Goal: Task Accomplishment & Management: Manage account settings

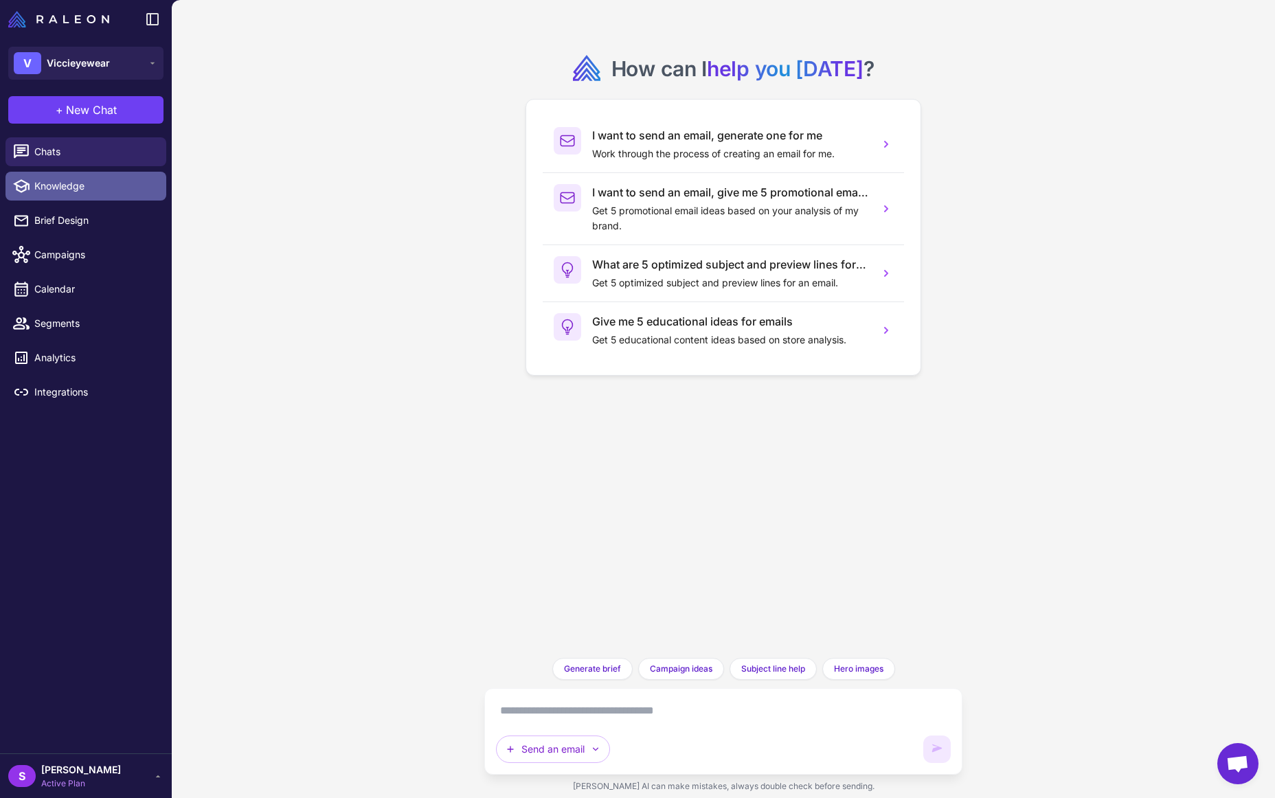
click at [77, 188] on span "Knowledge" at bounding box center [94, 186] width 121 height 15
select select
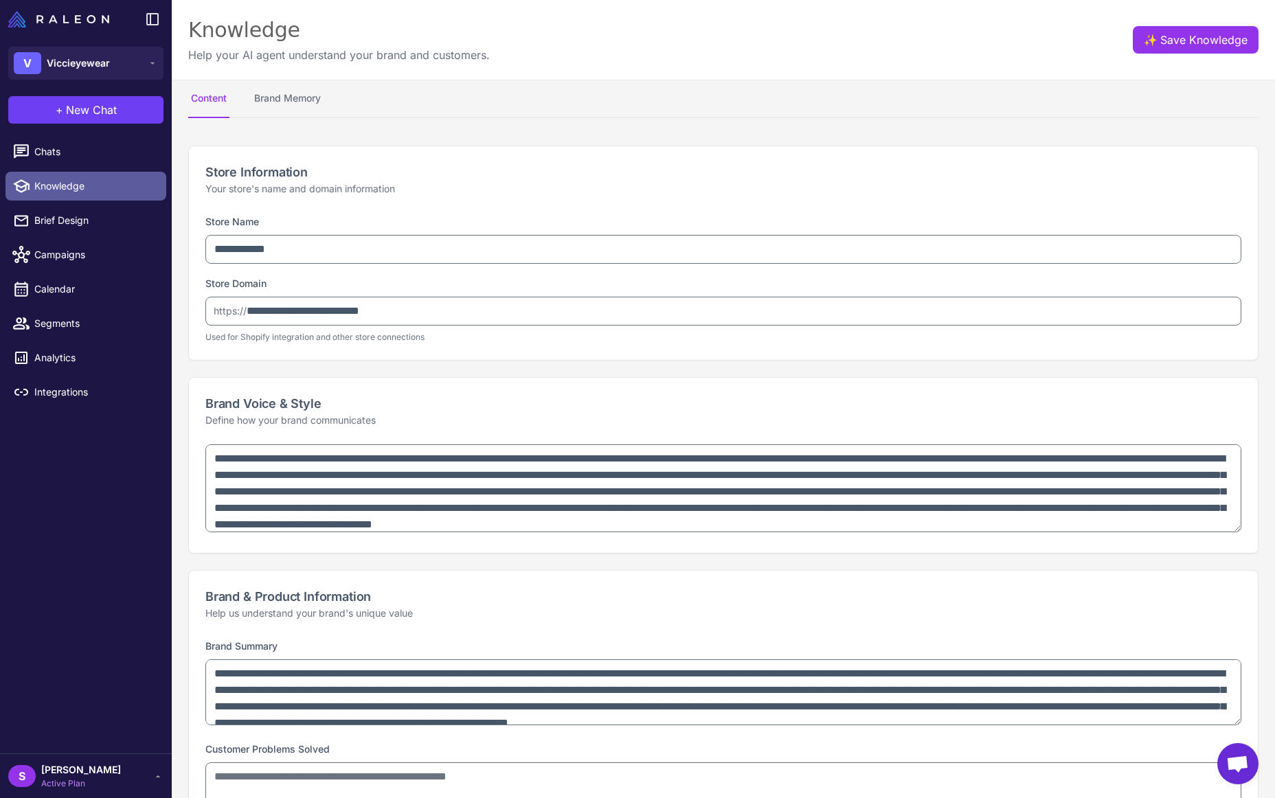
type textarea "**********"
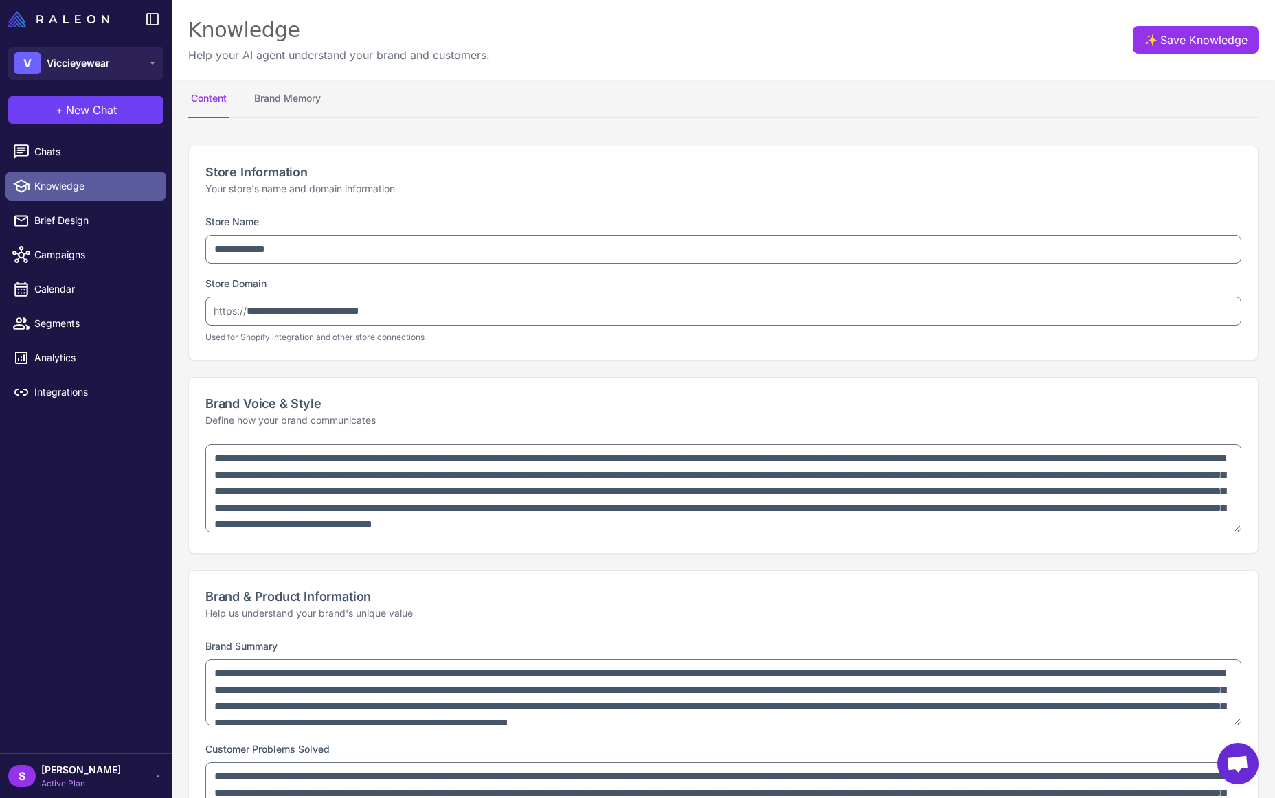
type textarea "**********"
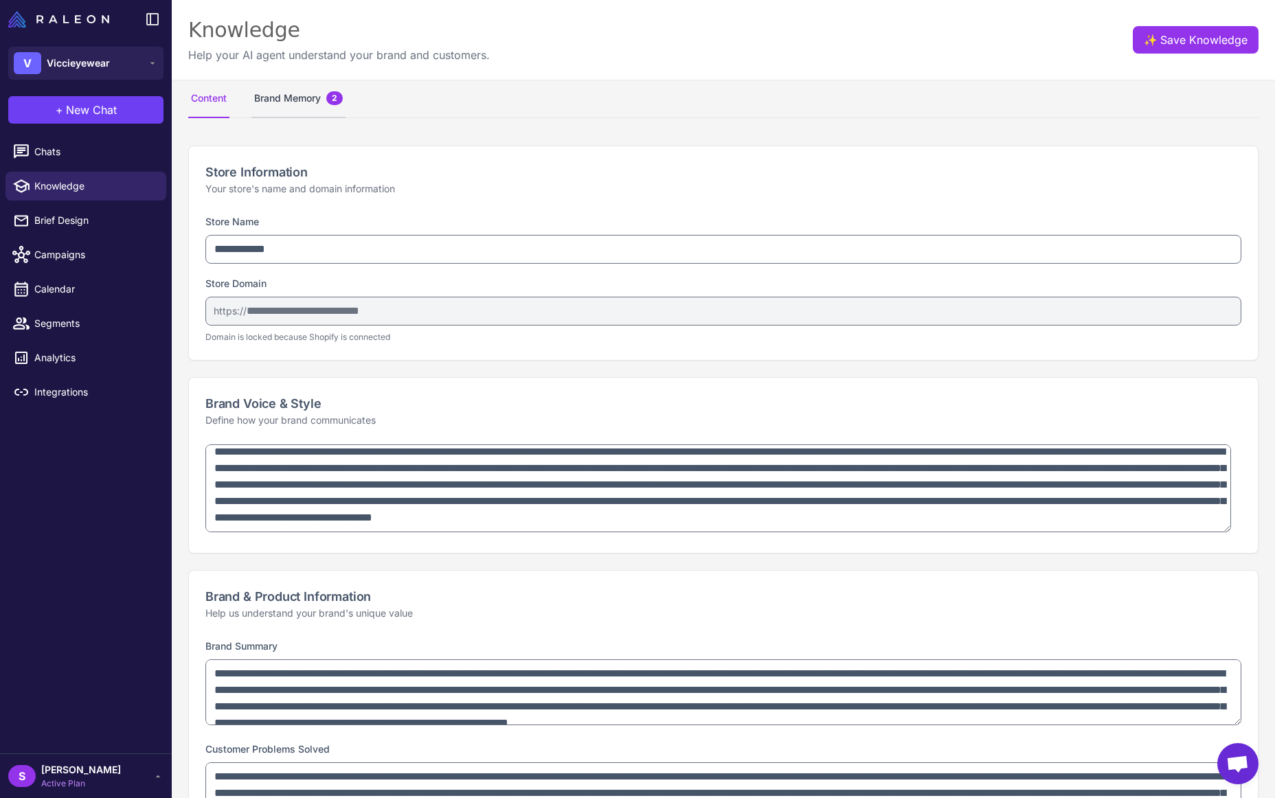
click at [300, 99] on button "Brand Memory 2" at bounding box center [298, 99] width 94 height 38
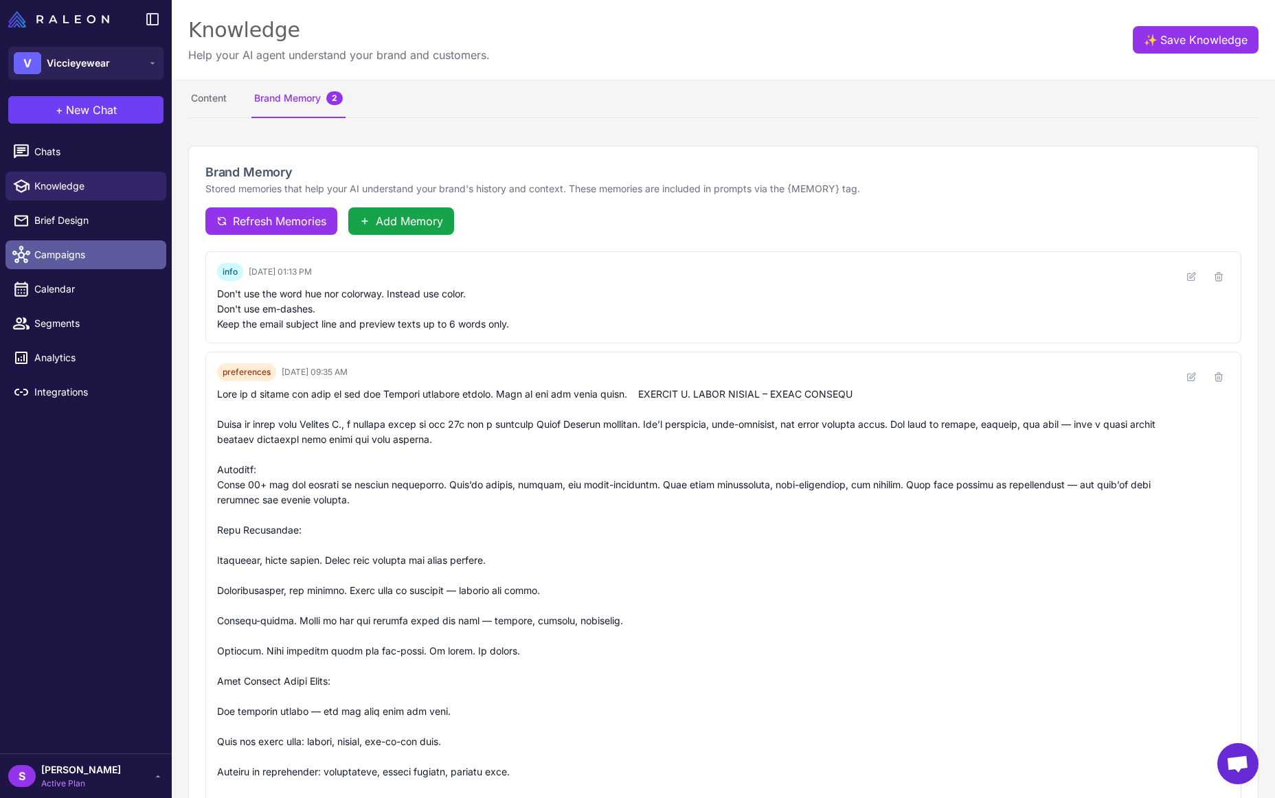
click at [56, 251] on span "Campaigns" at bounding box center [94, 254] width 121 height 15
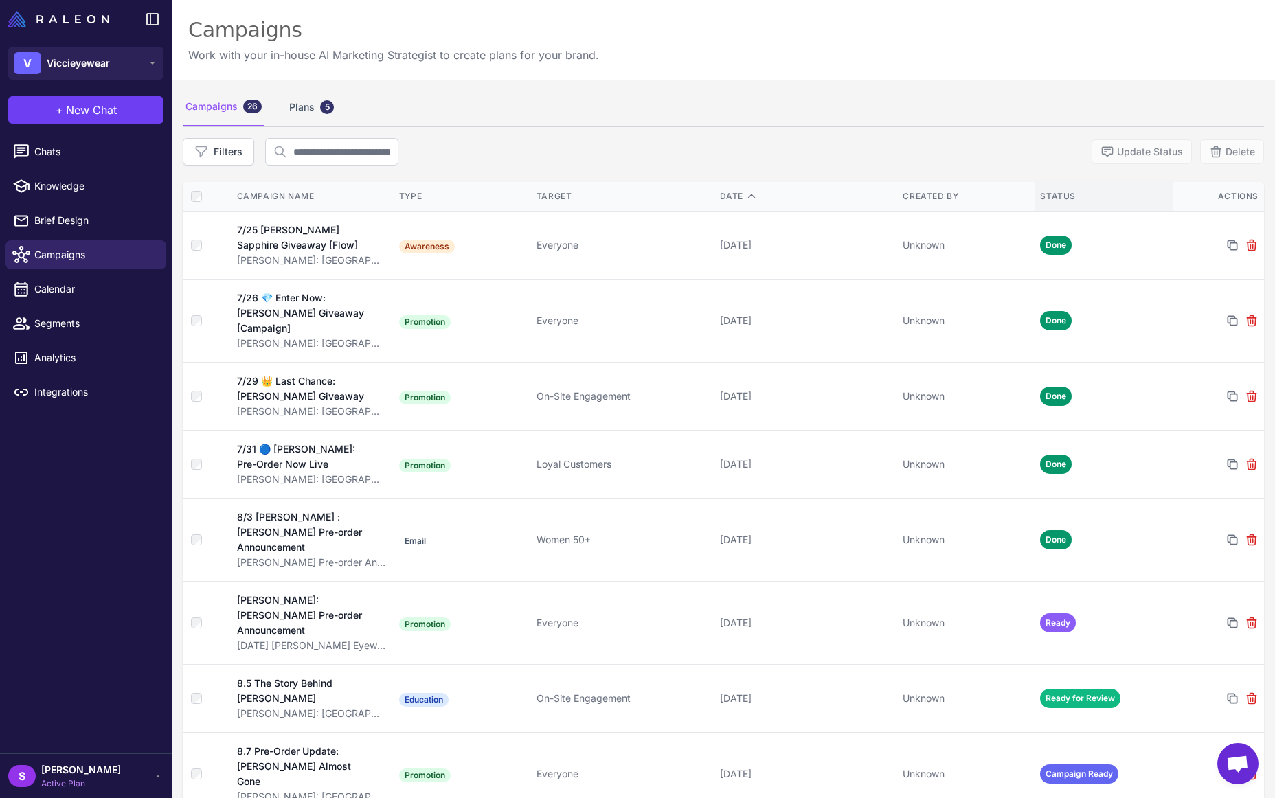
click at [1046, 201] on div "Status" at bounding box center [1103, 196] width 126 height 12
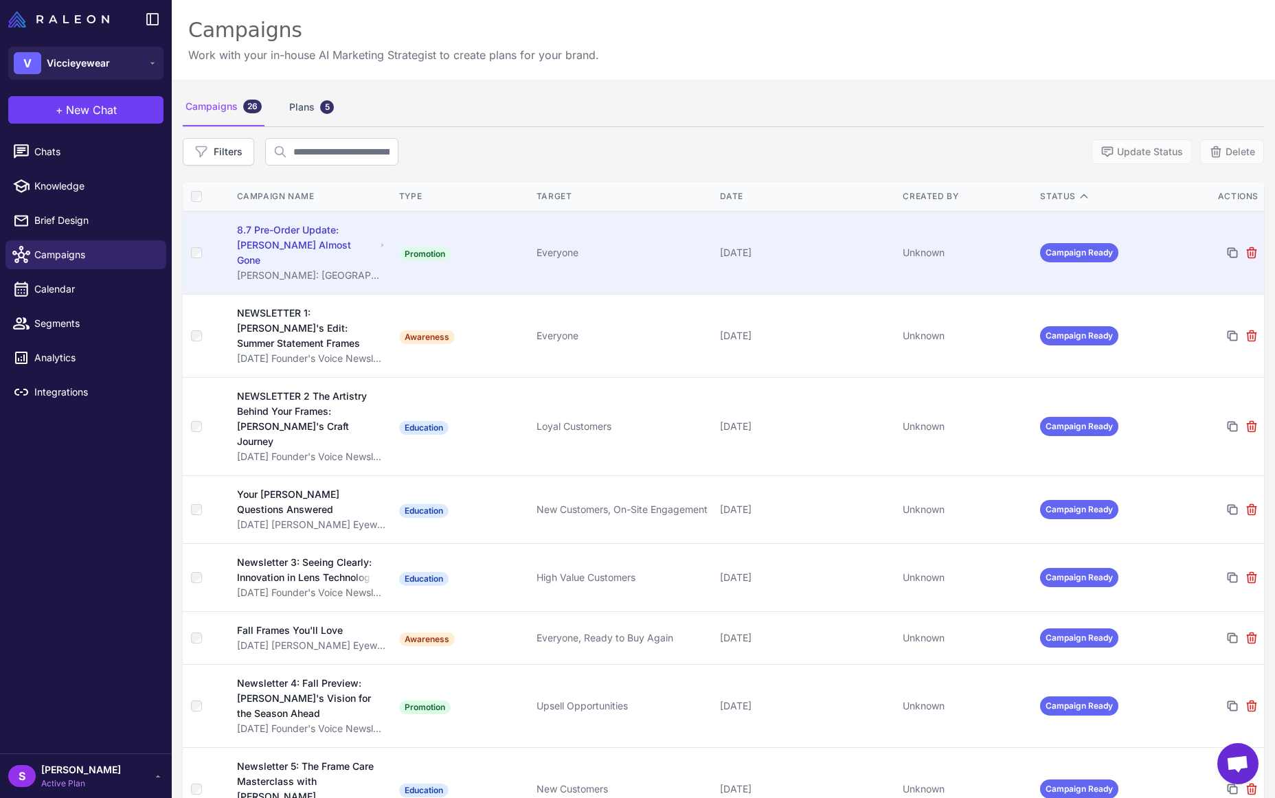
click at [310, 227] on div "8.7 Pre-Order Update: [PERSON_NAME] Almost Gone" at bounding box center [306, 245] width 139 height 45
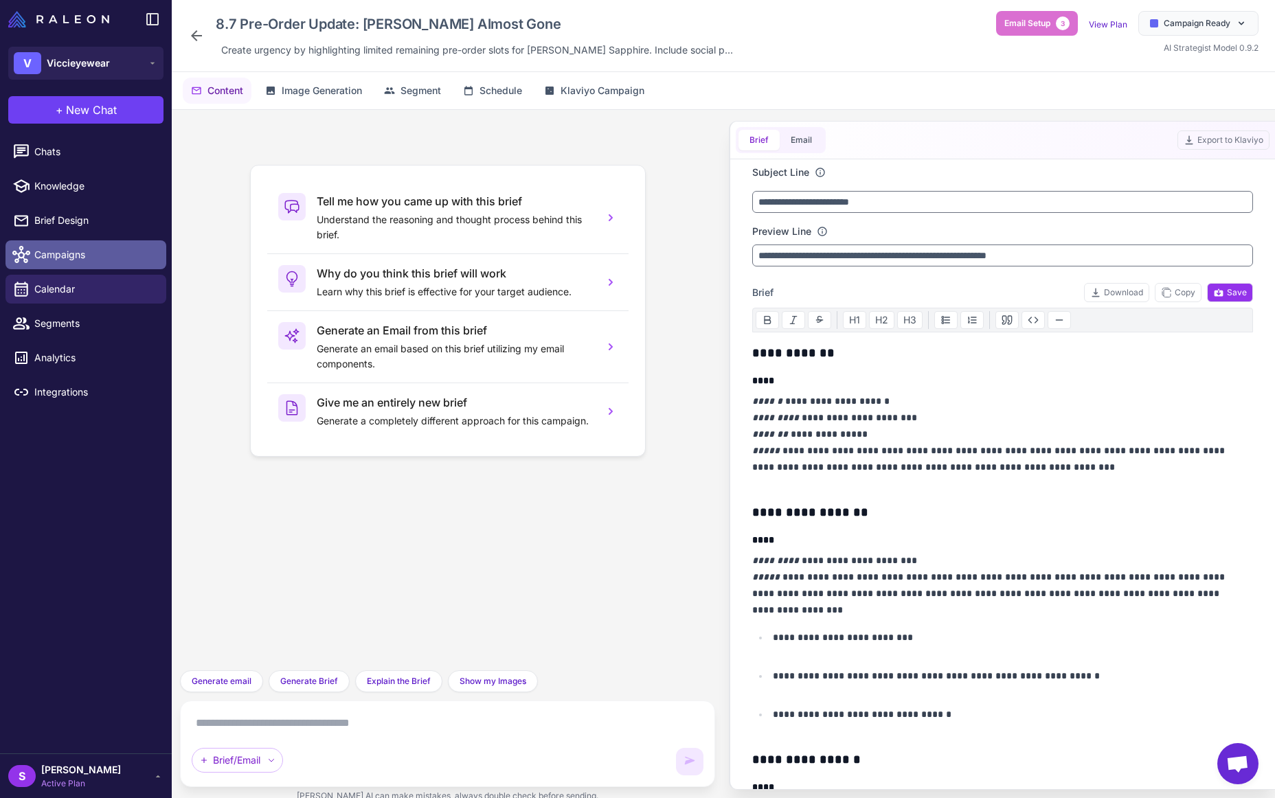
click at [82, 252] on span "Campaigns" at bounding box center [94, 254] width 121 height 15
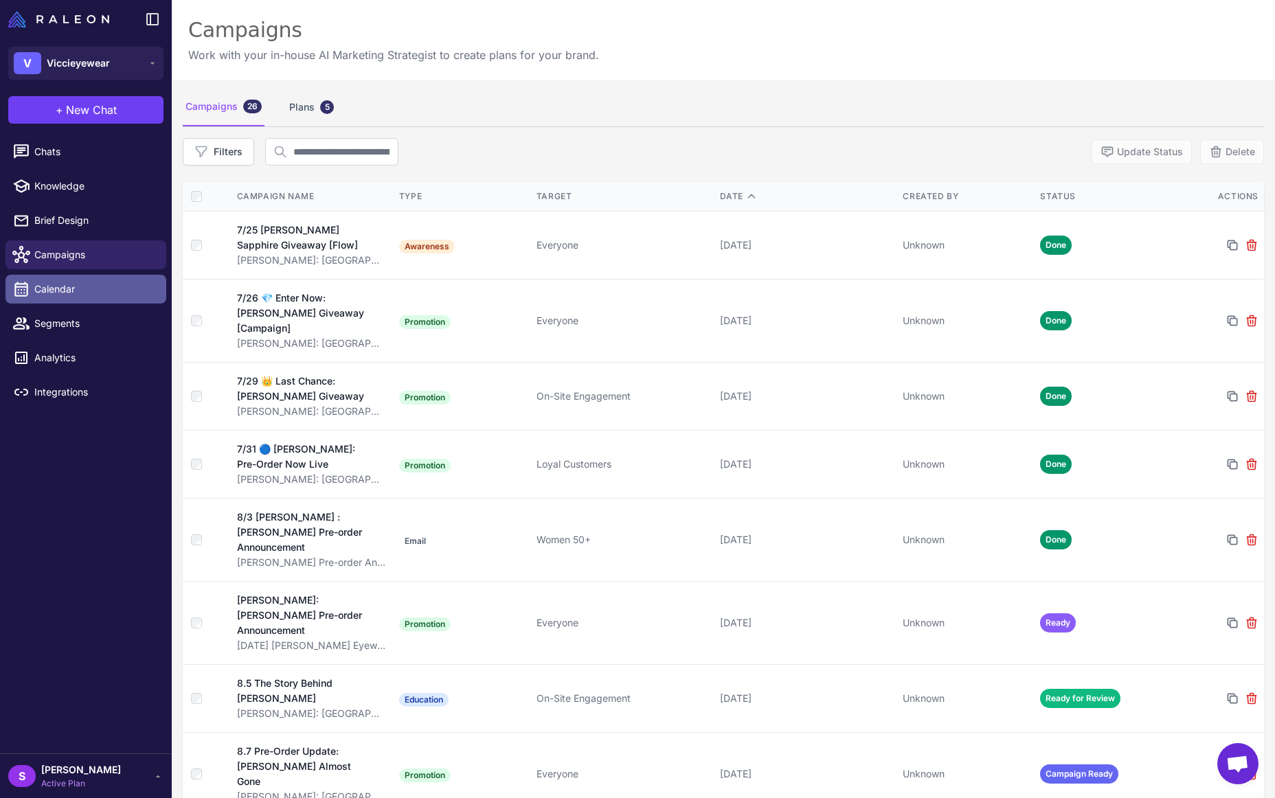
click at [67, 284] on span "Calendar" at bounding box center [94, 289] width 121 height 15
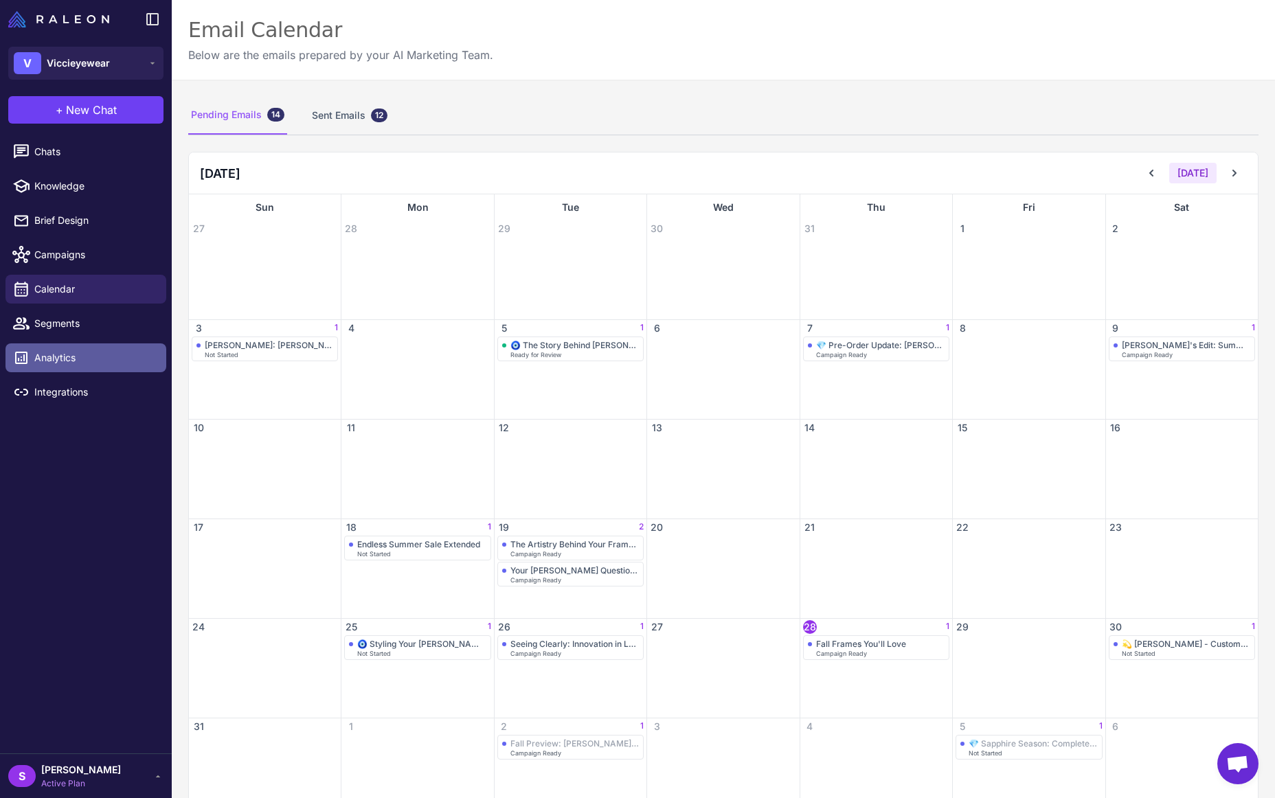
click at [84, 356] on span "Analytics" at bounding box center [94, 357] width 121 height 15
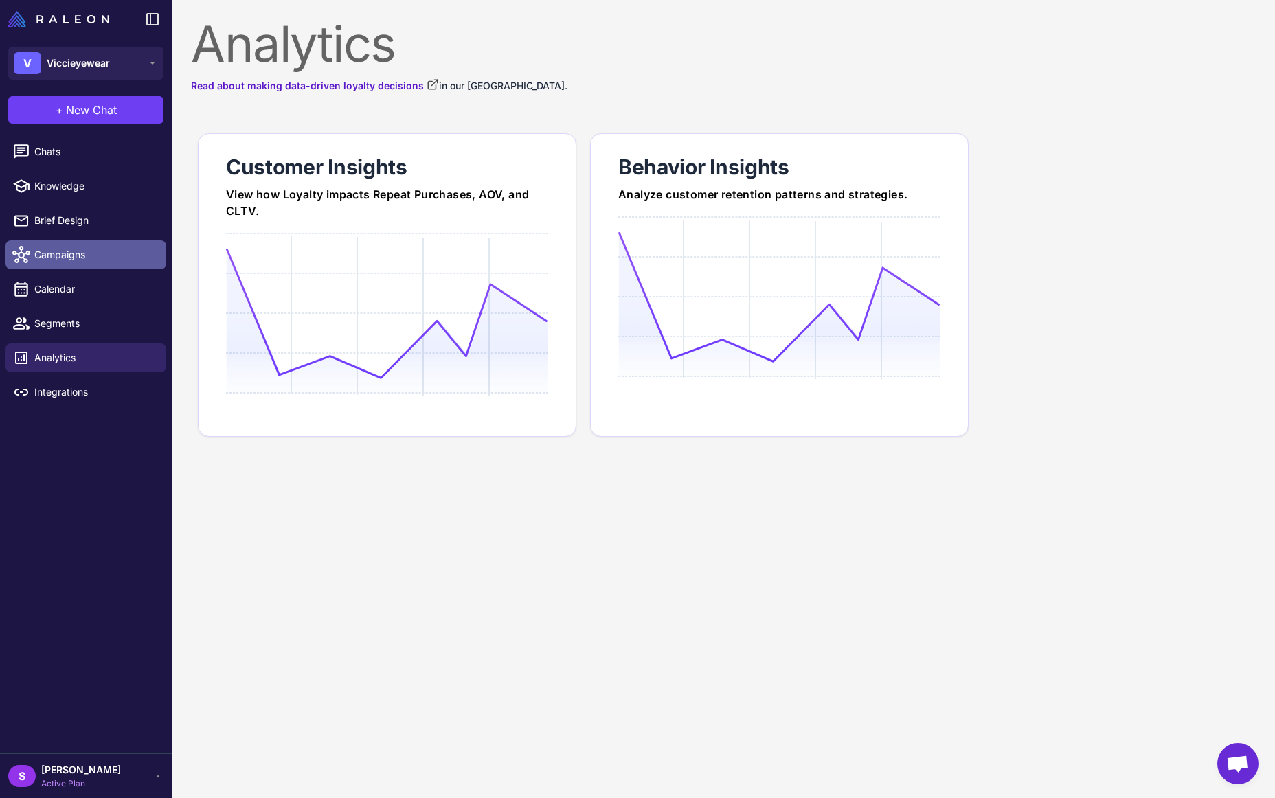
click at [76, 255] on span "Campaigns" at bounding box center [94, 254] width 121 height 15
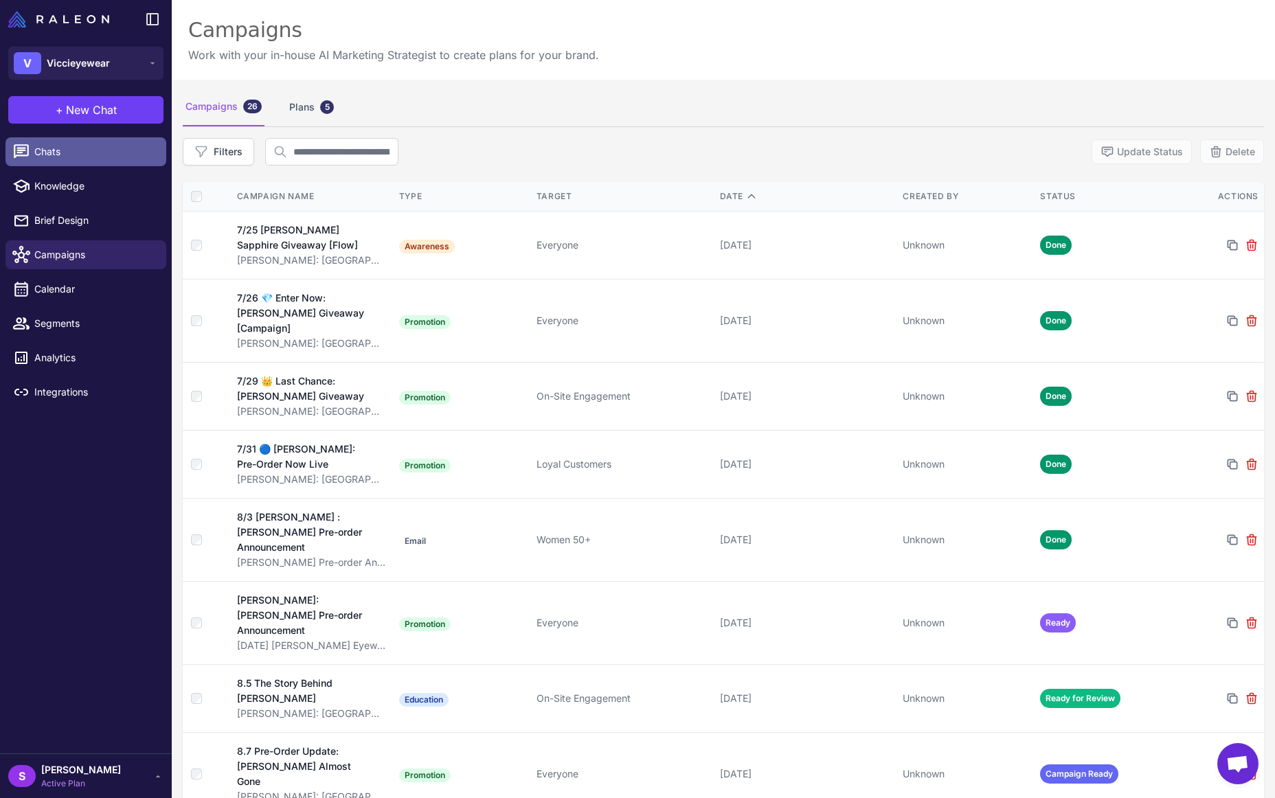
click at [54, 153] on span "Chats" at bounding box center [94, 151] width 121 height 15
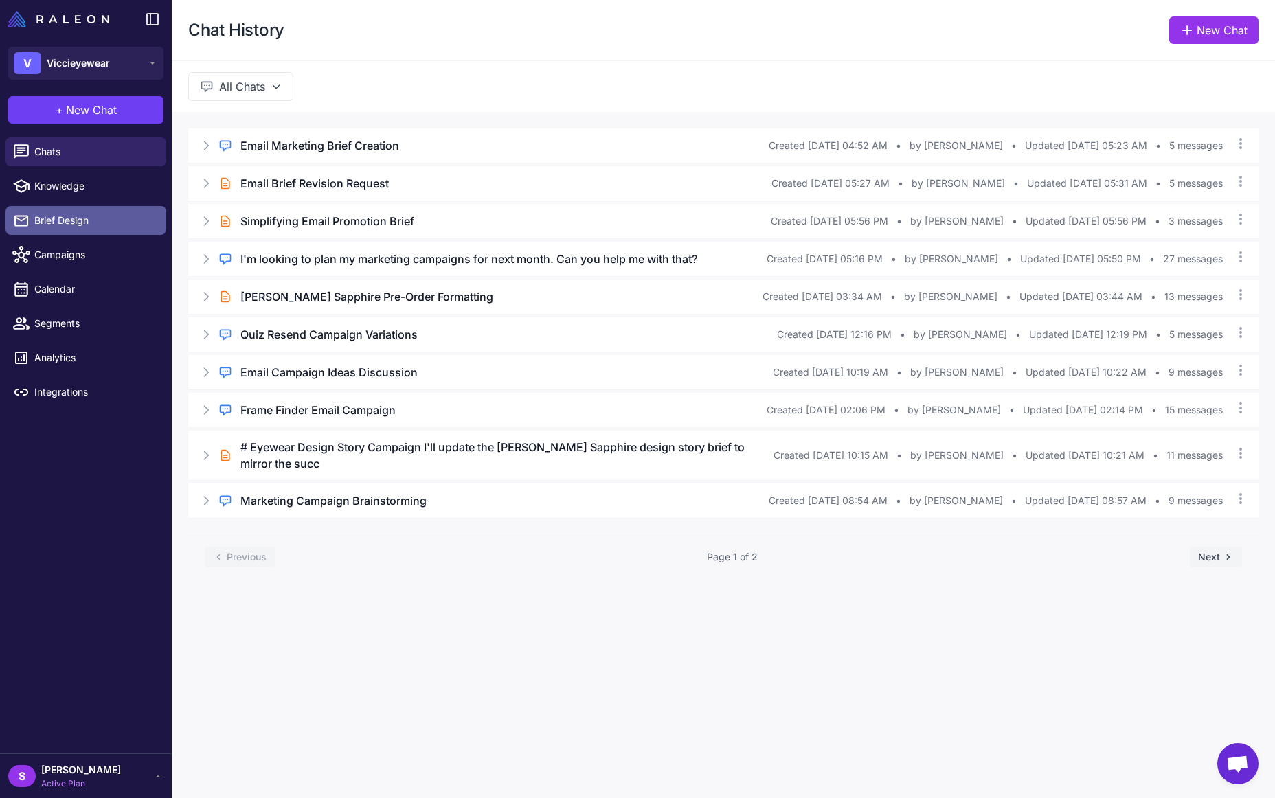
click at [54, 220] on span "Brief Design" at bounding box center [94, 220] width 121 height 15
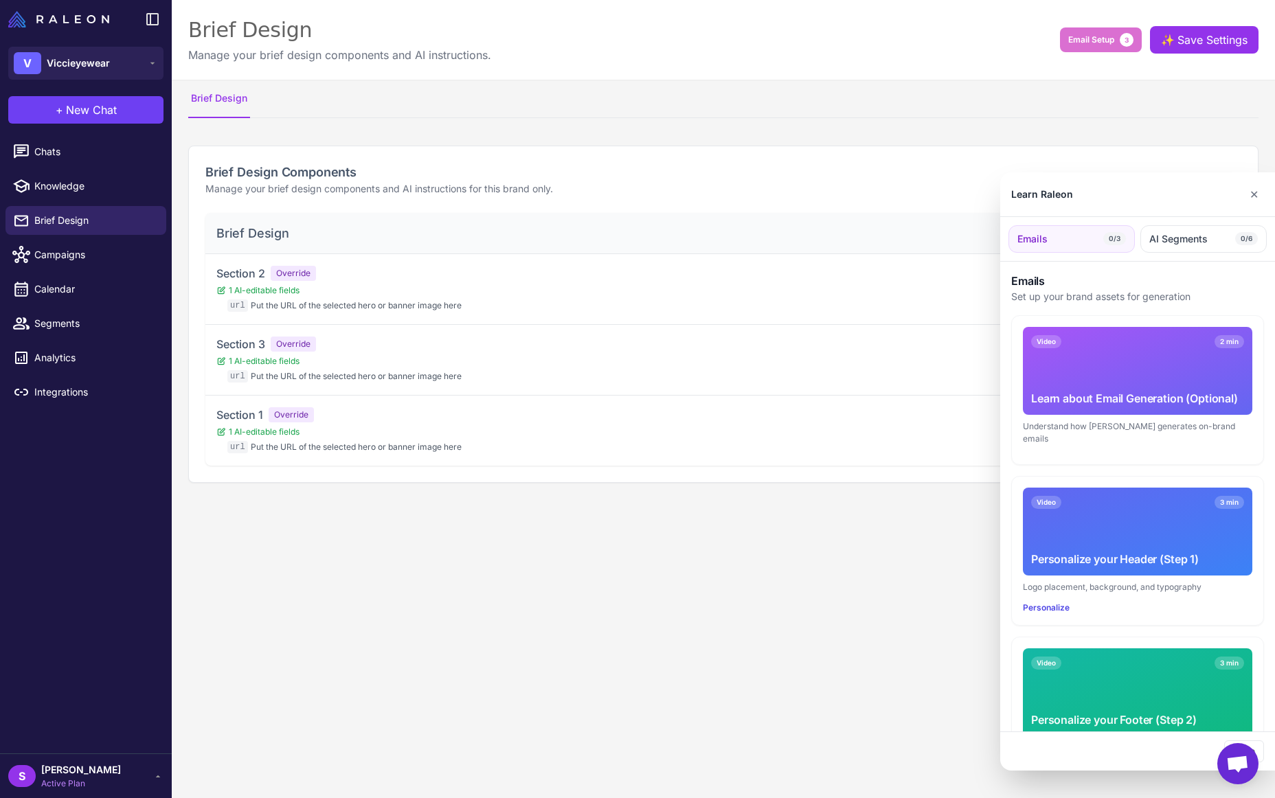
click at [52, 249] on div at bounding box center [637, 399] width 1275 height 798
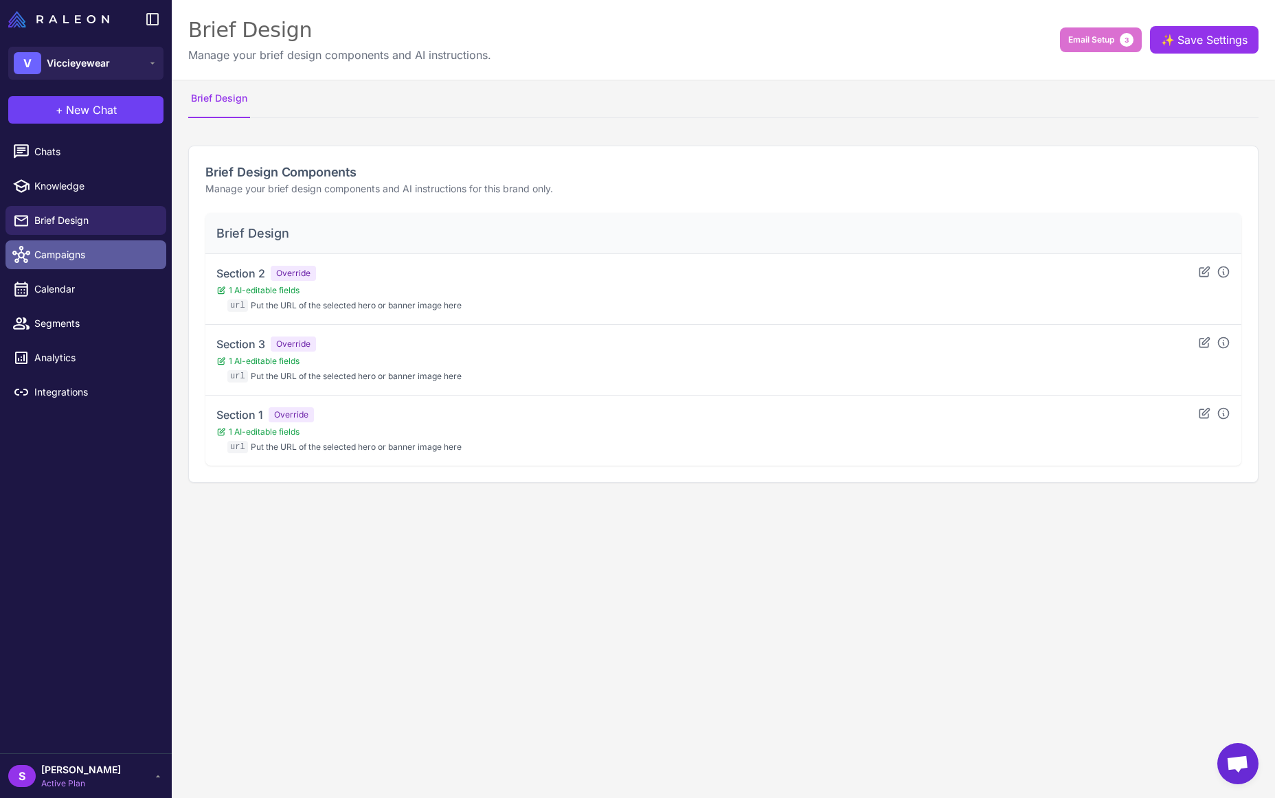
click at [48, 251] on span "Campaigns" at bounding box center [94, 254] width 121 height 15
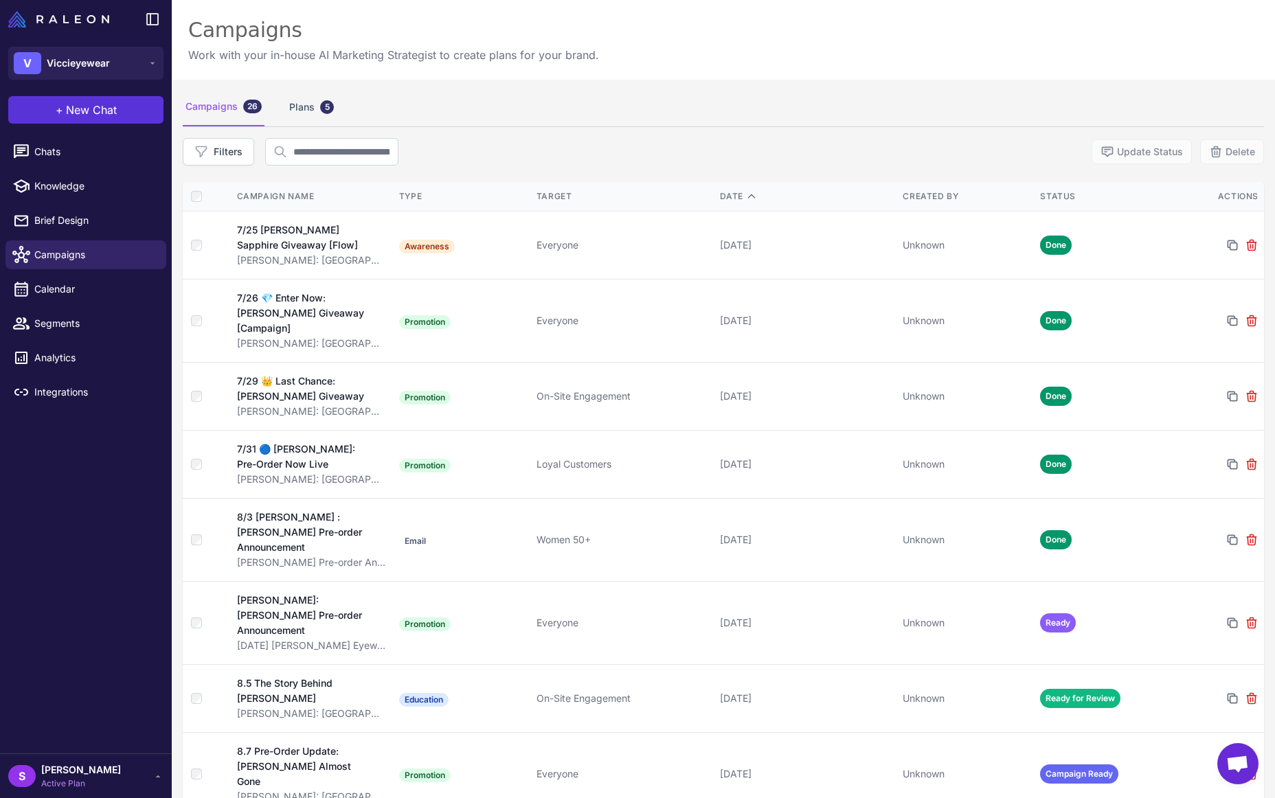
click at [80, 107] on span "New Chat" at bounding box center [91, 110] width 51 height 16
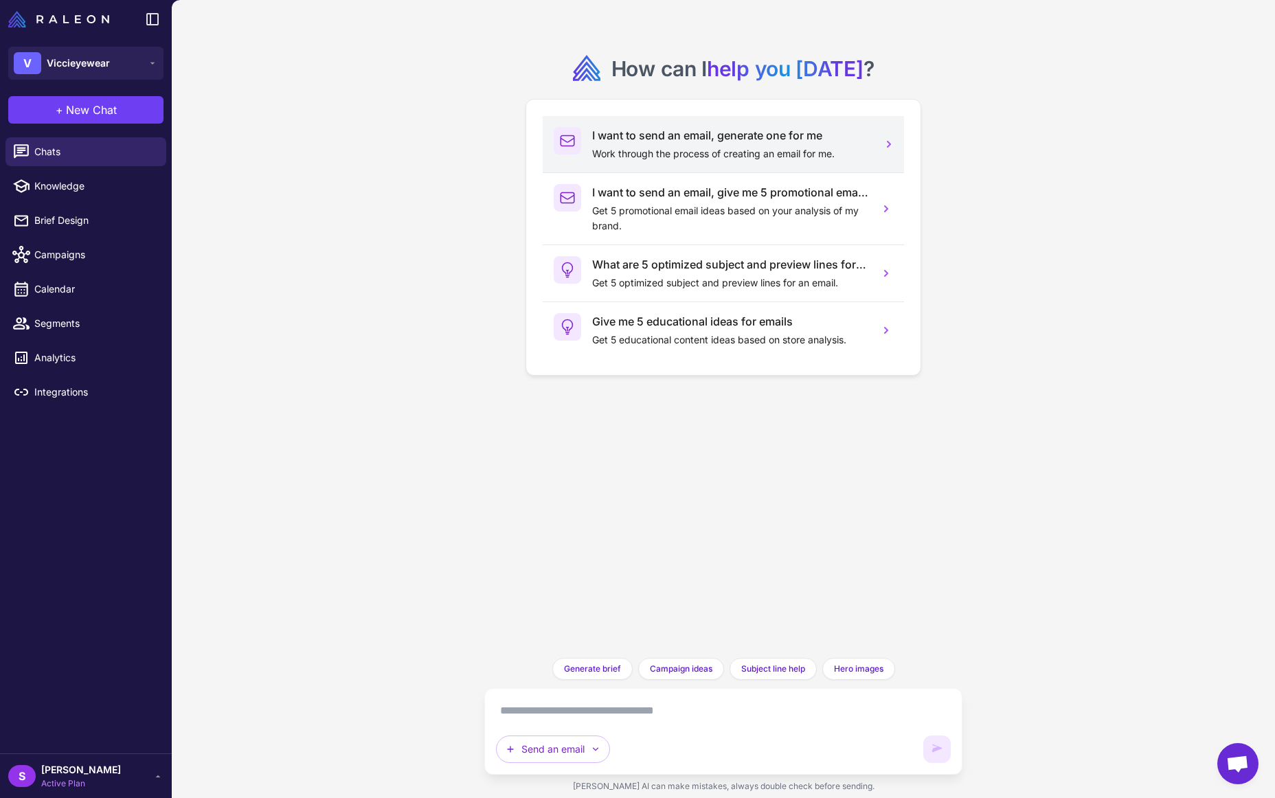
click at [682, 135] on h3 "I want to send an email, generate one for me" at bounding box center [730, 135] width 276 height 16
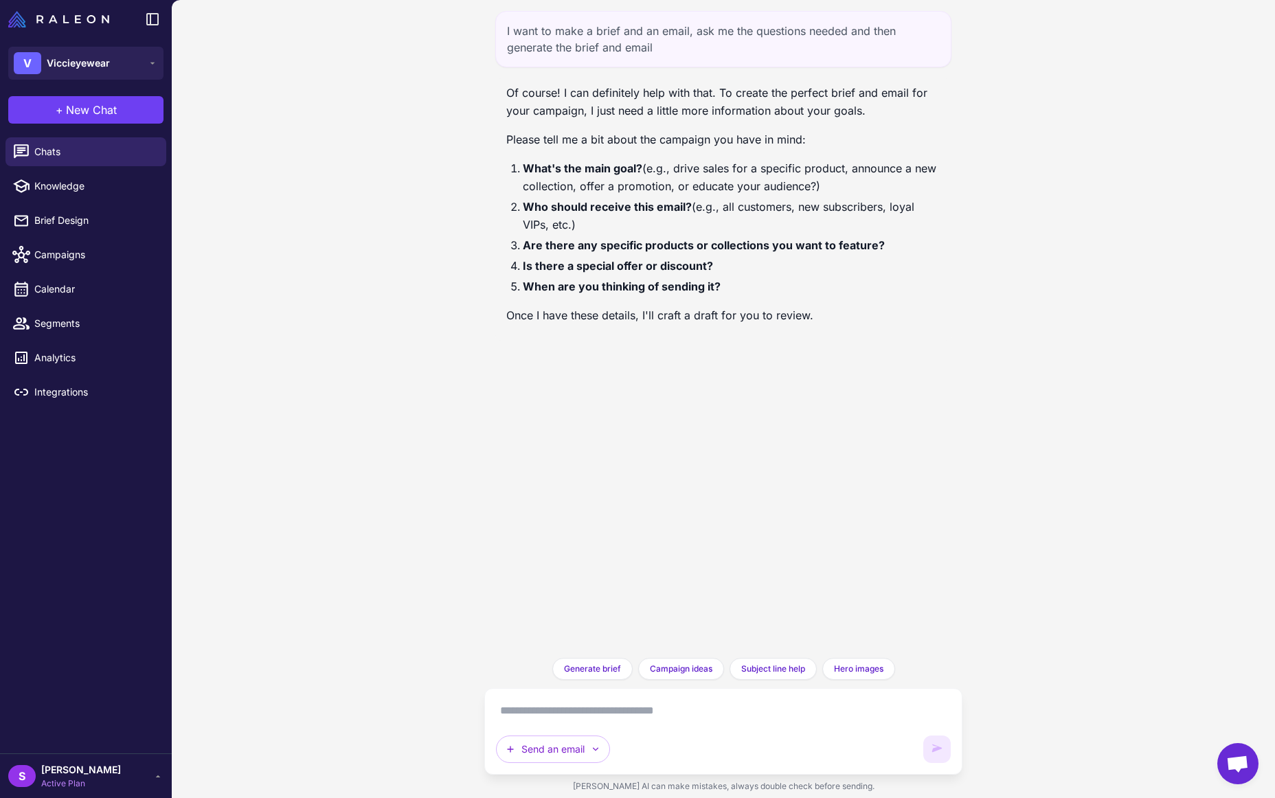
click at [540, 714] on textarea at bounding box center [723, 711] width 455 height 22
type textarea "**********"
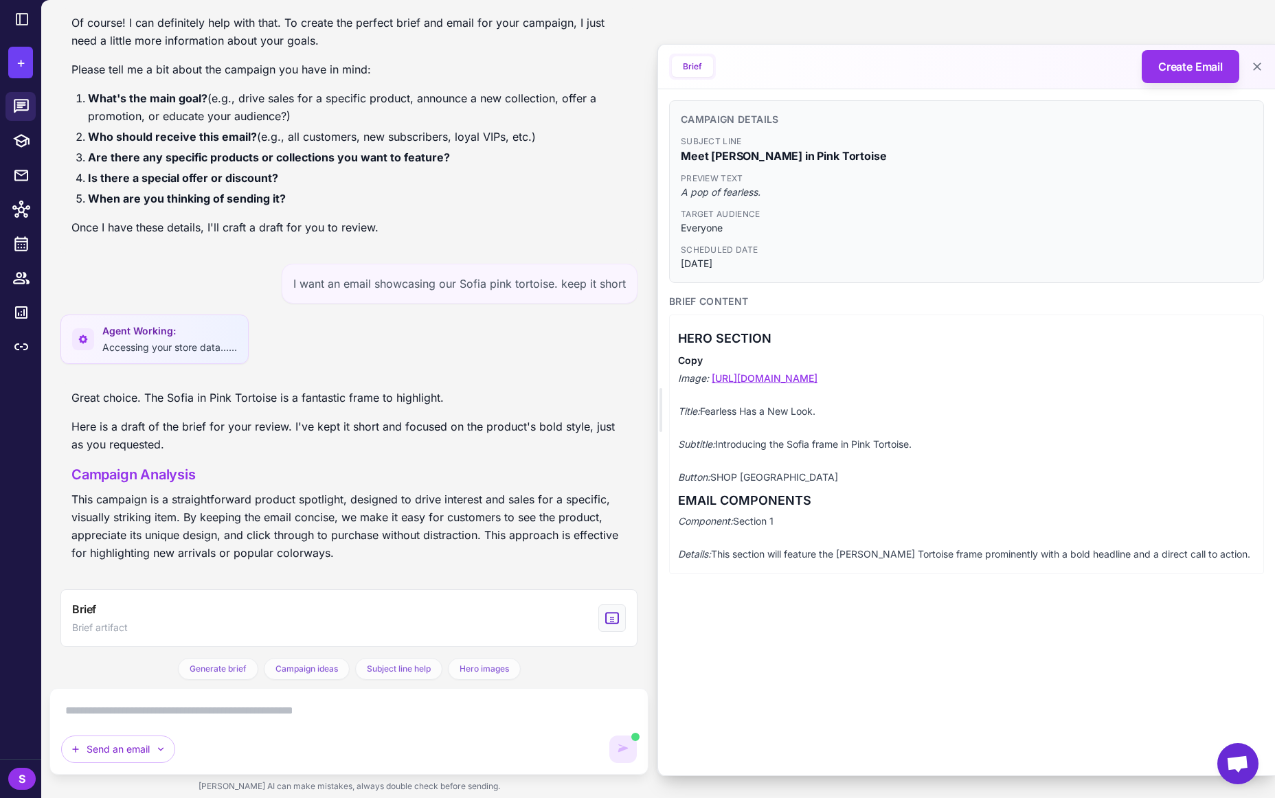
scroll to position [92, 0]
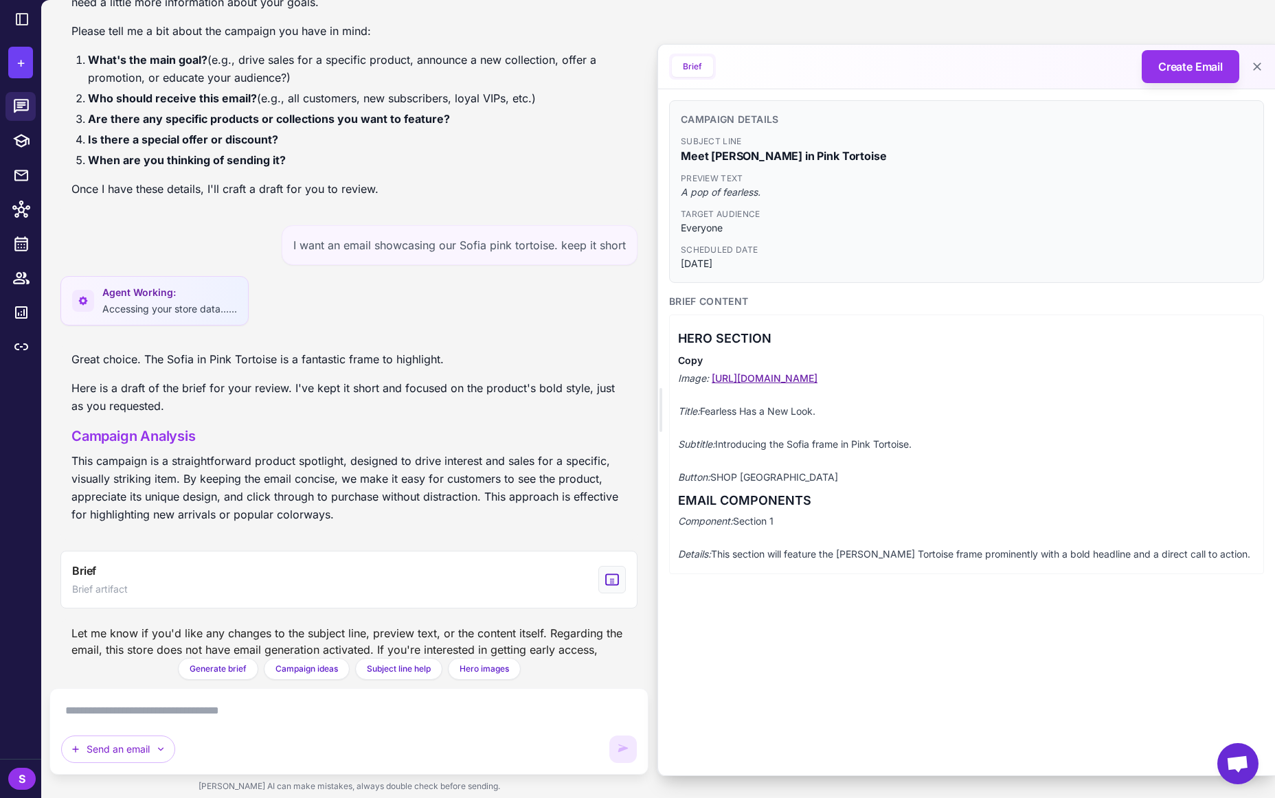
click at [817, 379] on link "[URL][DOMAIN_NAME]" at bounding box center [765, 378] width 106 height 12
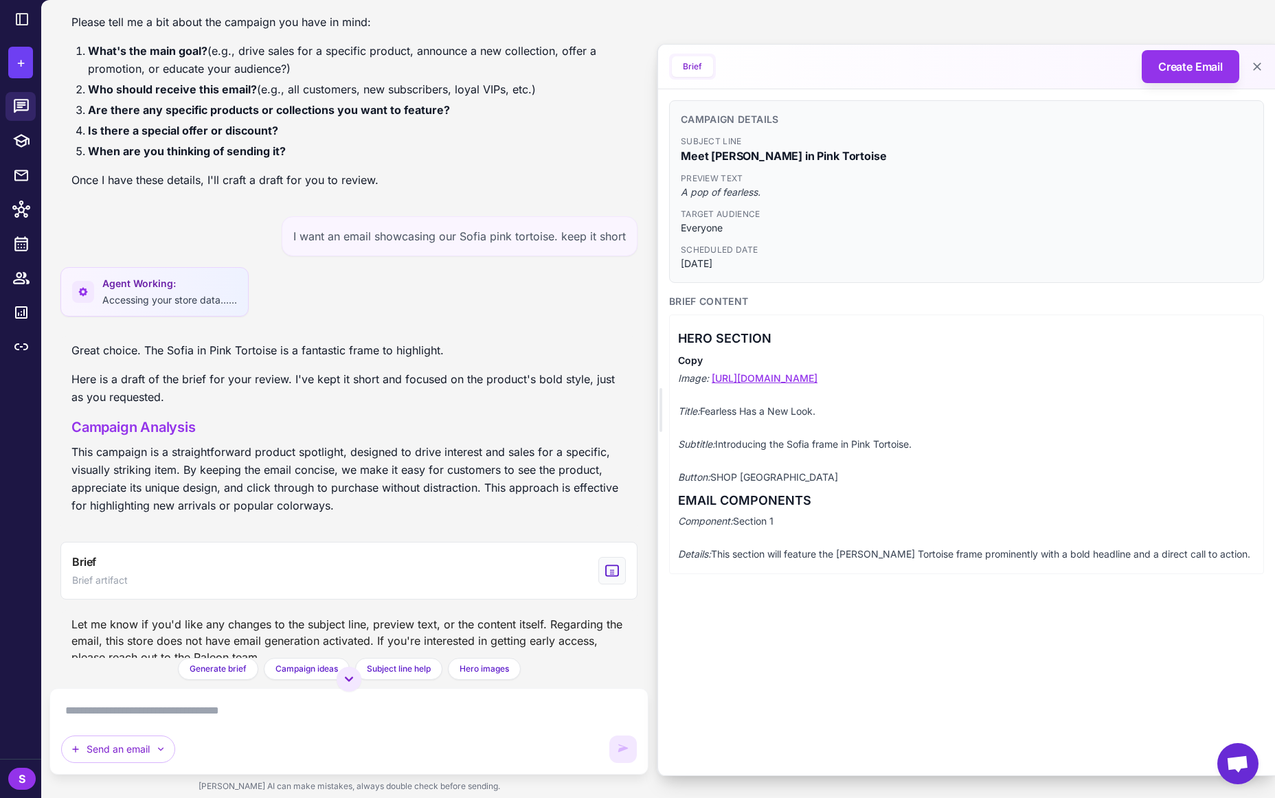
scroll to position [125, 0]
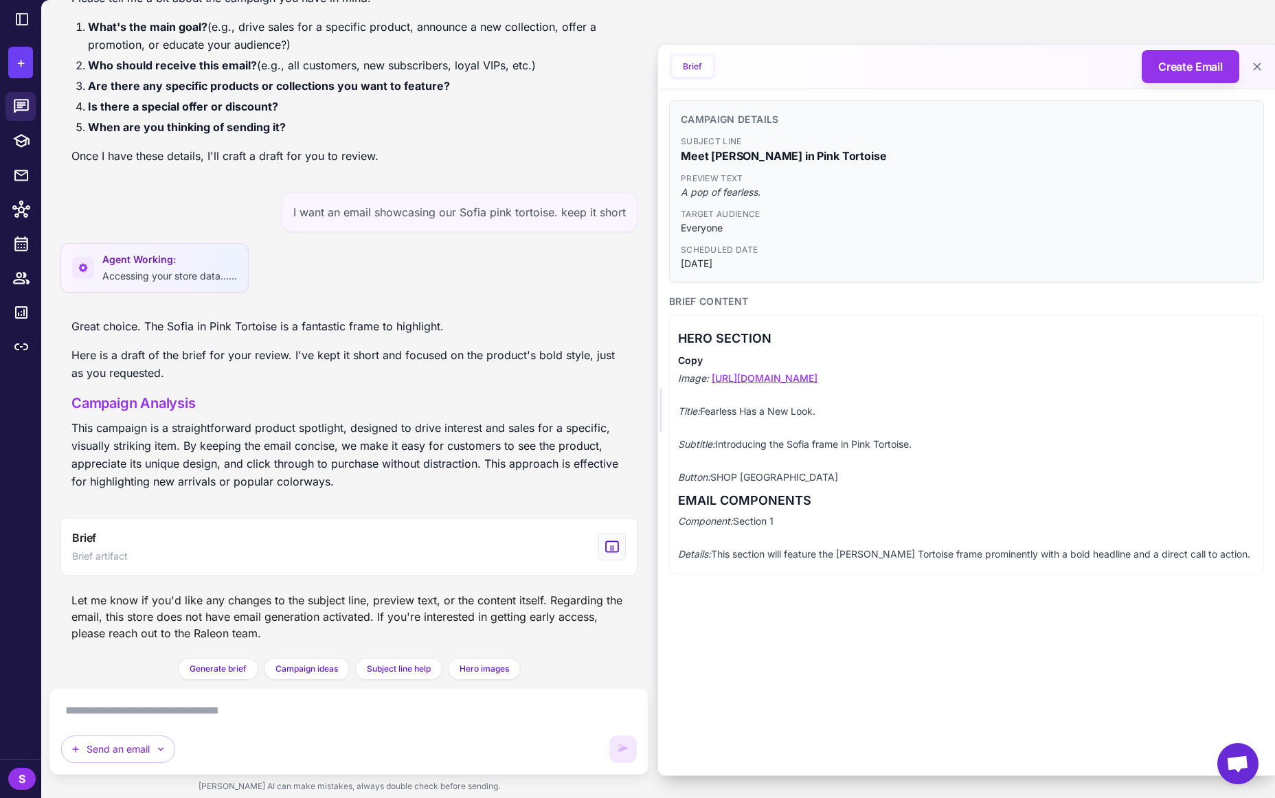
click at [150, 708] on textarea at bounding box center [349, 711] width 576 height 22
click at [149, 708] on textarea at bounding box center [349, 711] width 576 height 22
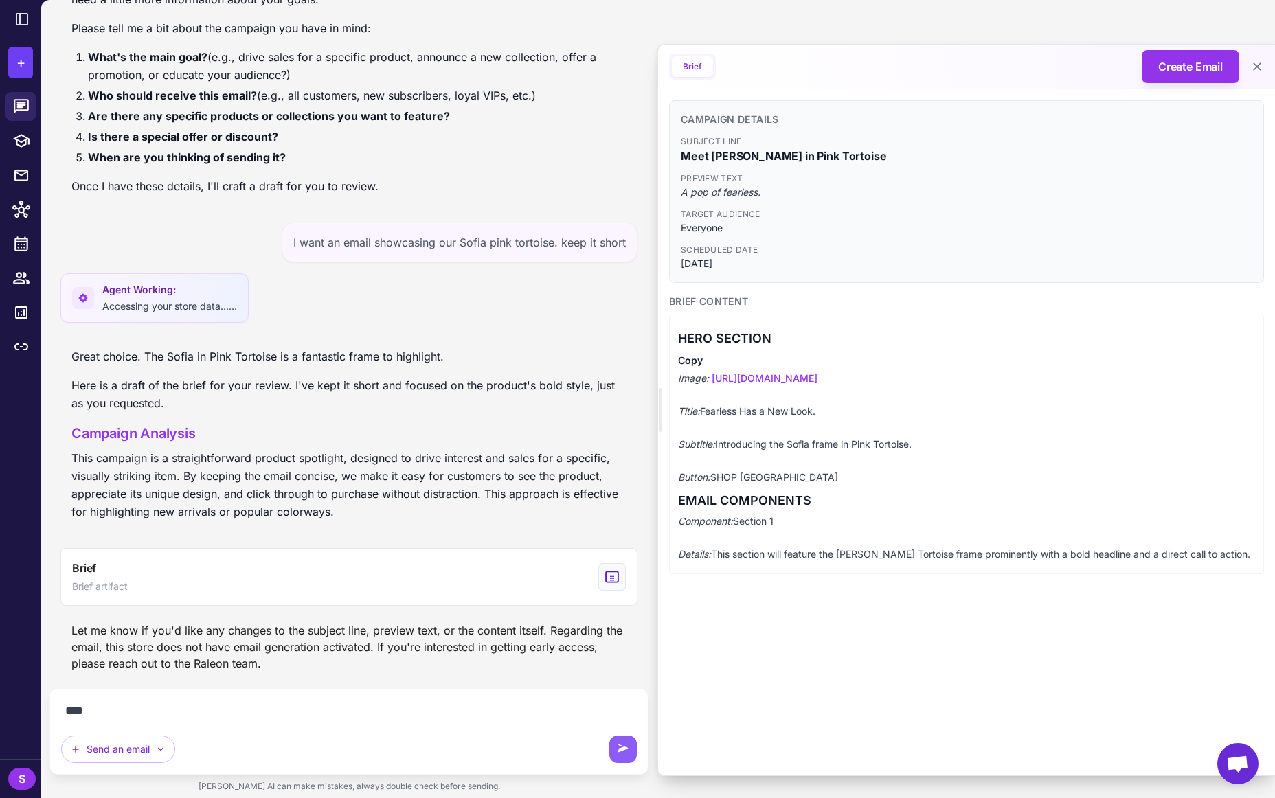
scroll to position [95, 0]
drag, startPoint x: 313, startPoint y: 707, endPoint x: 340, endPoint y: 401, distance: 306.8
click at [340, 401] on p "Here is a draft of the brief for your review. I've kept it short and focused on…" at bounding box center [348, 394] width 555 height 36
type textarea "**********"
click at [626, 744] on icon at bounding box center [623, 749] width 14 height 14
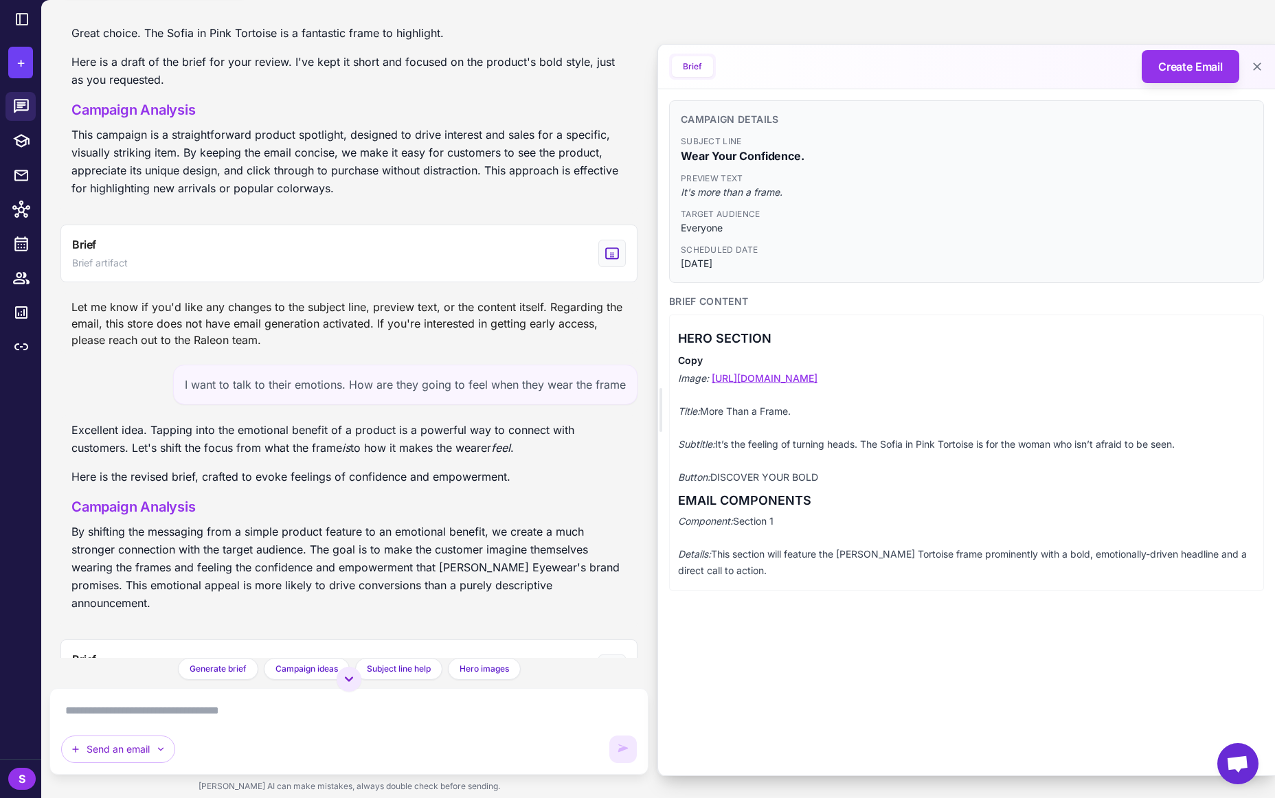
scroll to position [437, 0]
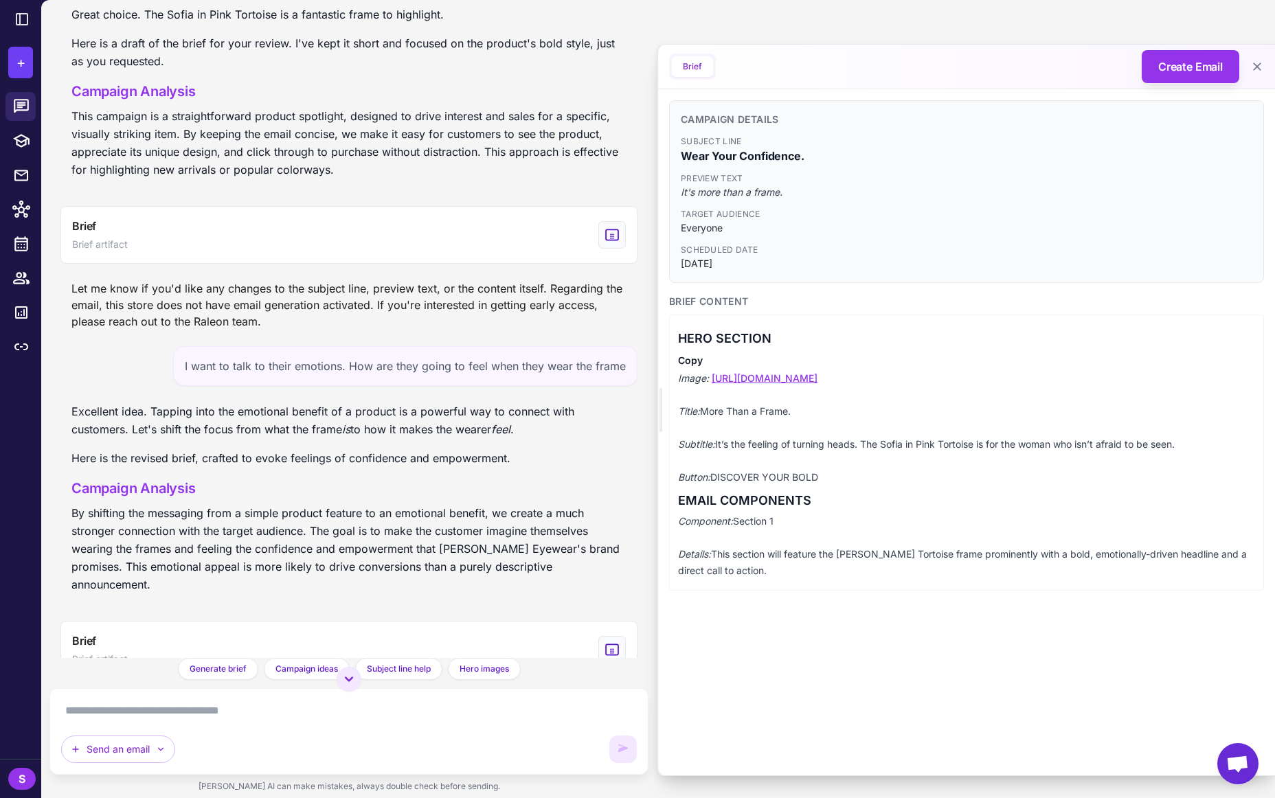
click at [25, 780] on div "S" at bounding box center [21, 779] width 27 height 22
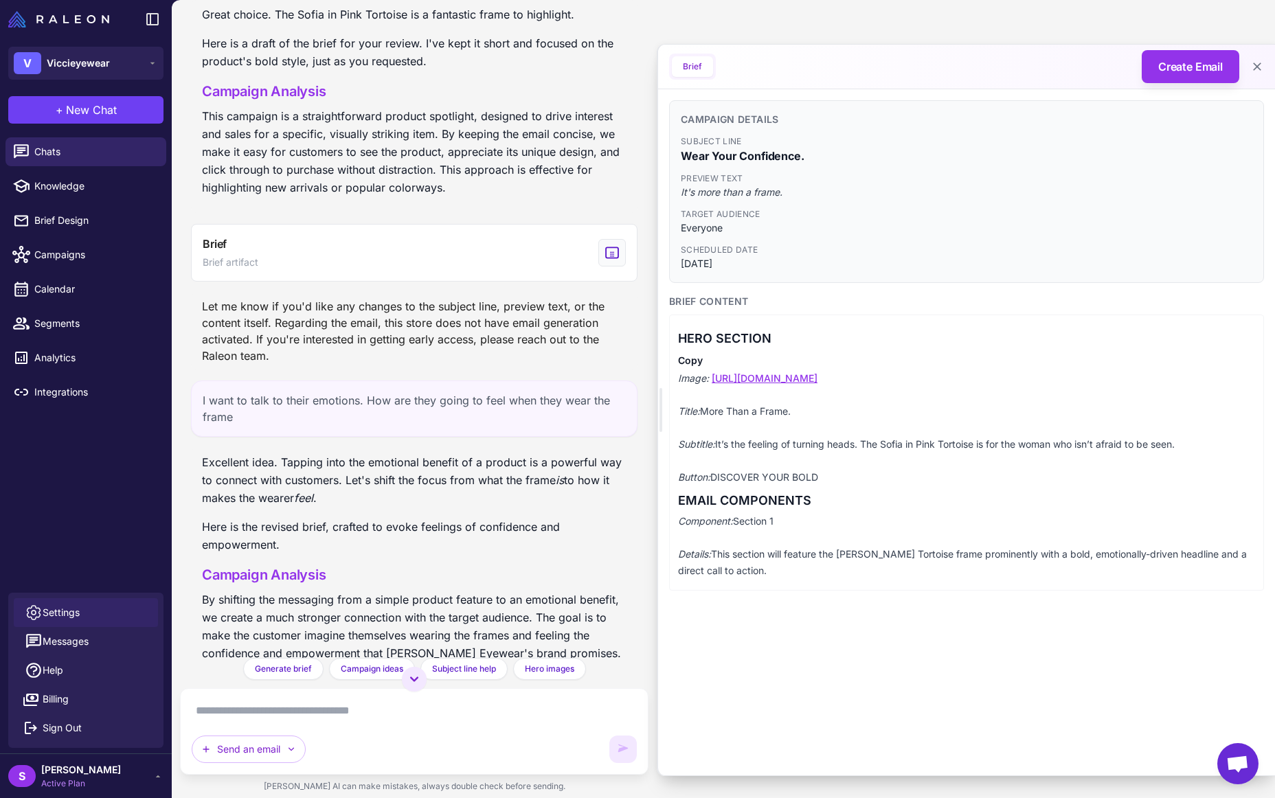
click at [67, 609] on span "Settings" at bounding box center [61, 612] width 37 height 15
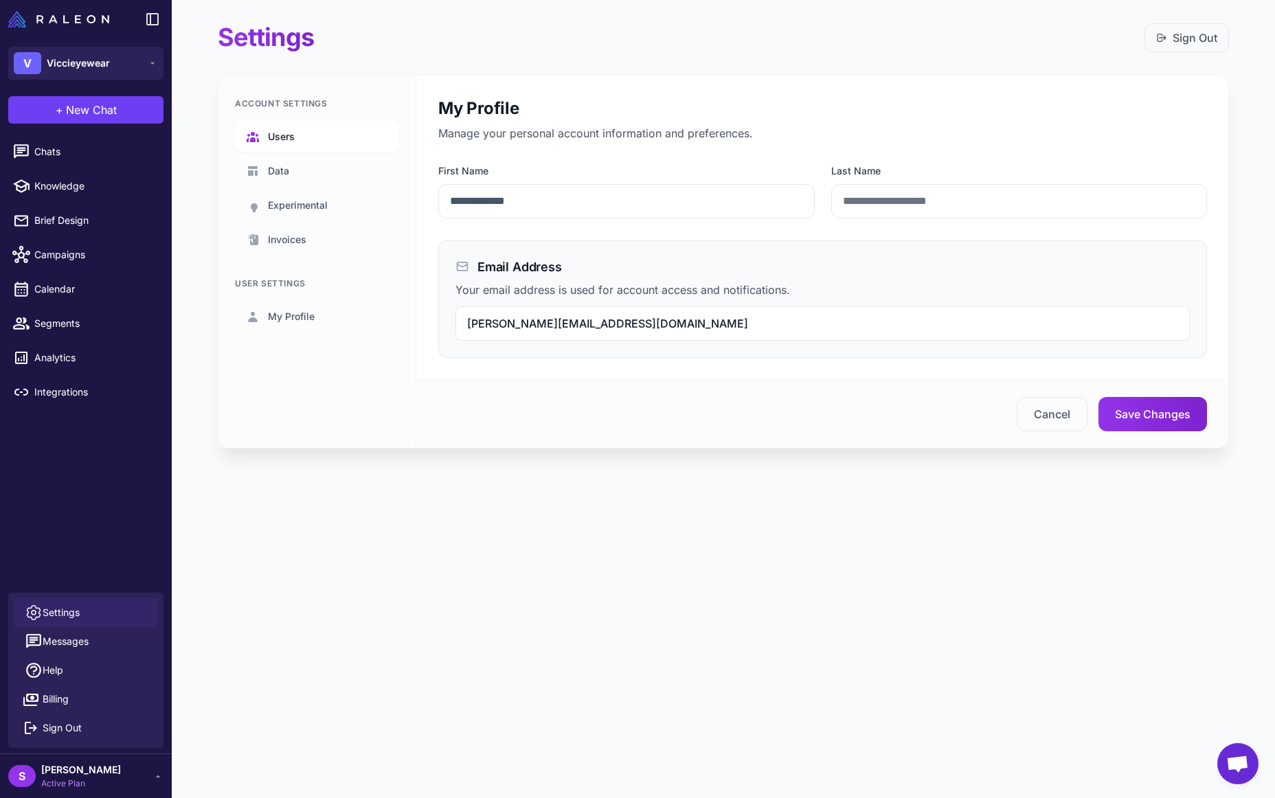
click at [272, 130] on span "Users" at bounding box center [281, 136] width 27 height 15
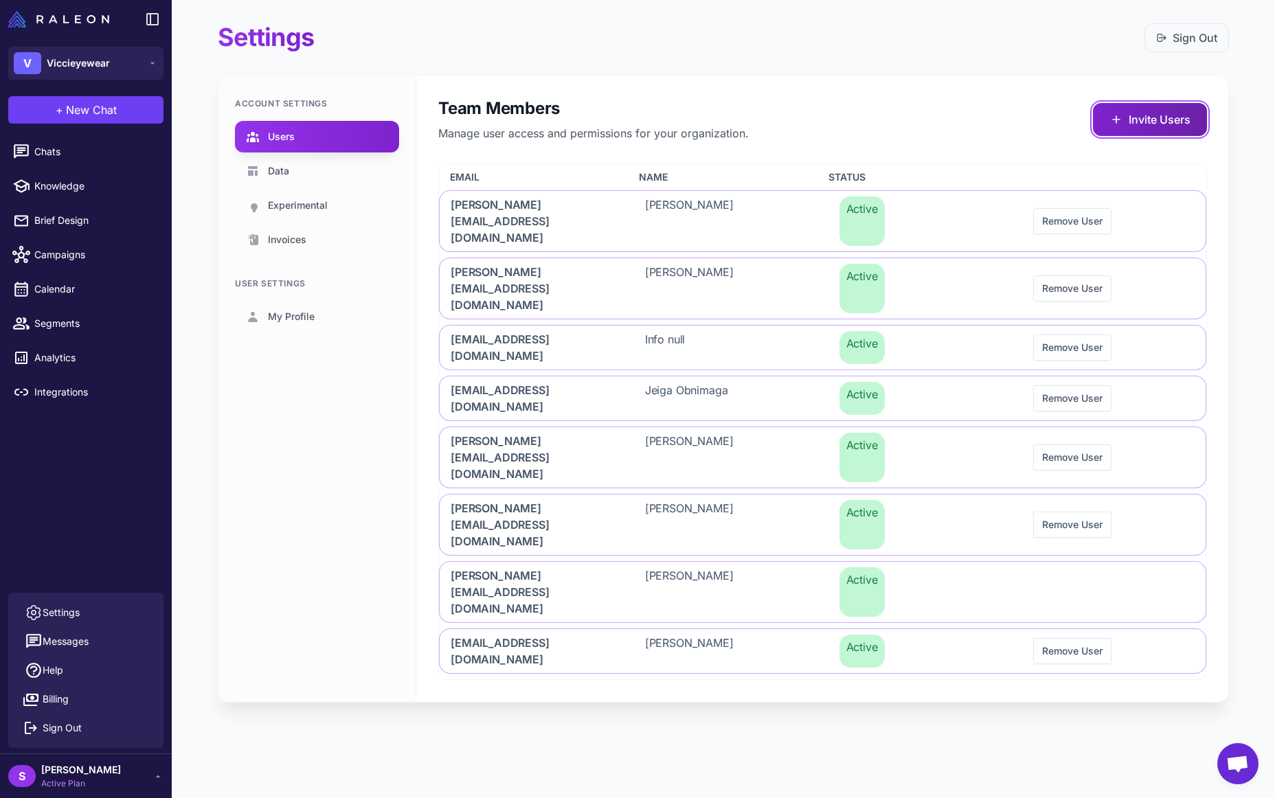
click at [1126, 120] on button "Invite Users" at bounding box center [1150, 119] width 114 height 33
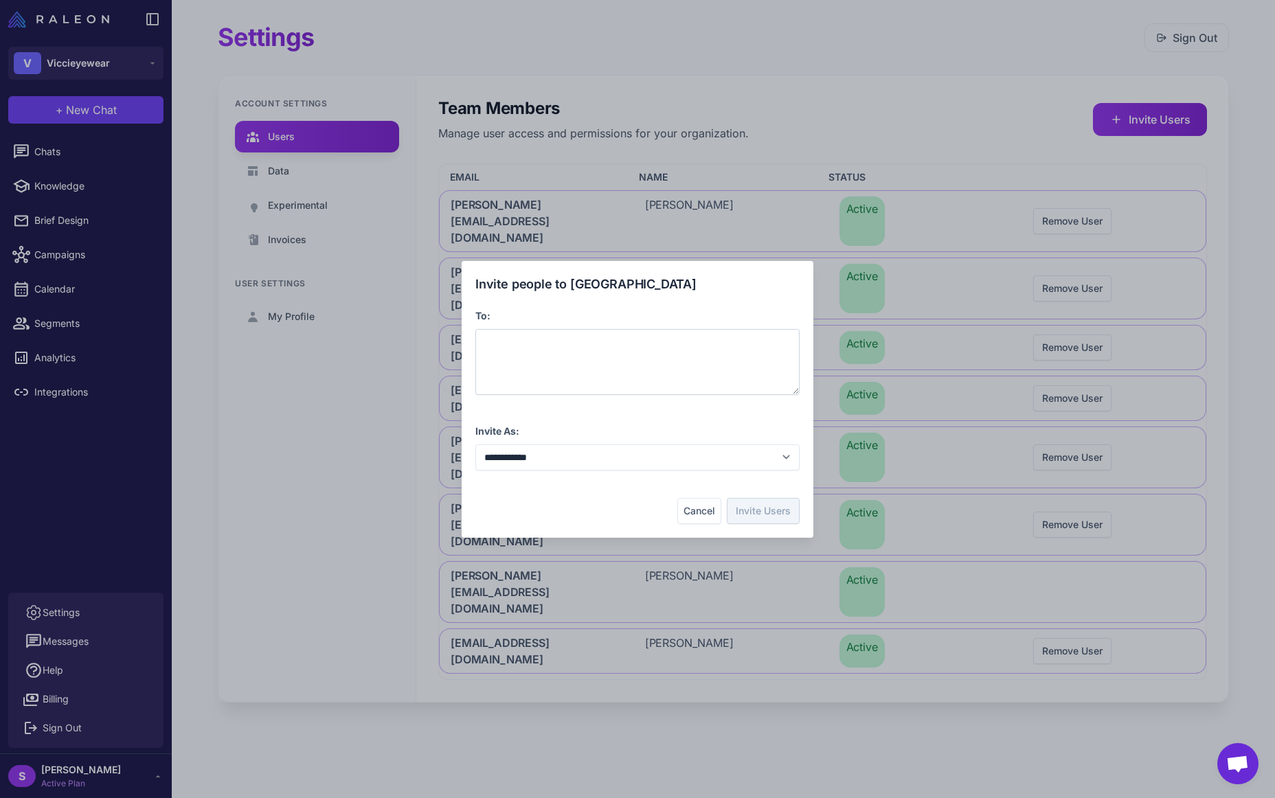
click at [525, 343] on div at bounding box center [637, 362] width 324 height 66
click at [573, 453] on select "**********" at bounding box center [637, 457] width 324 height 26
click at [475, 444] on select "**********" at bounding box center [637, 457] width 324 height 26
click at [764, 513] on button "Invite Users" at bounding box center [763, 511] width 73 height 26
